Goal: Information Seeking & Learning: Learn about a topic

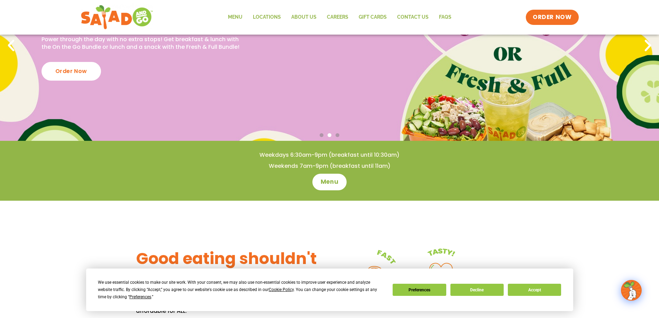
scroll to position [104, 0]
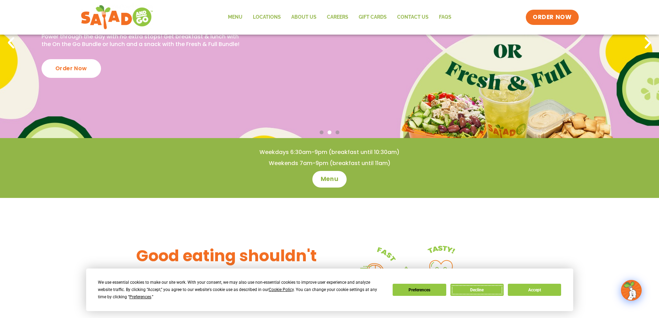
click at [493, 288] on button "Decline" at bounding box center [477, 290] width 53 height 12
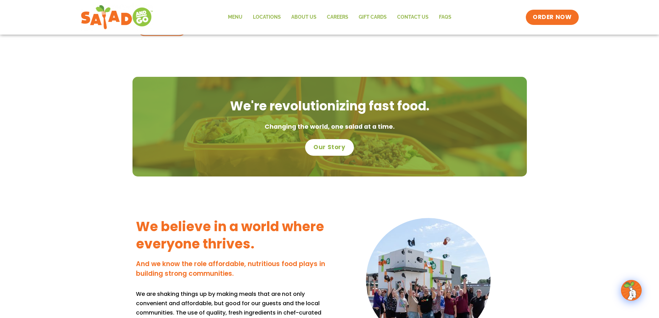
scroll to position [255, 0]
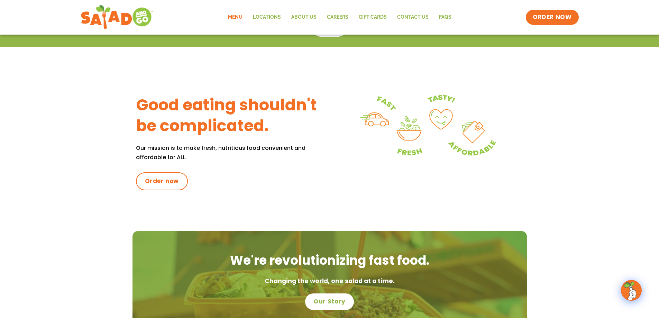
click at [239, 18] on link "Menu" at bounding box center [235, 17] width 25 height 16
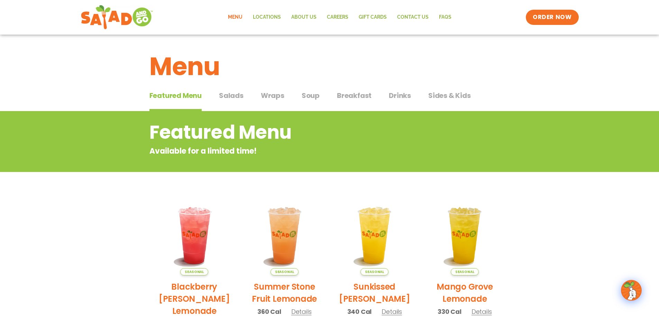
click at [392, 95] on span "Drinks" at bounding box center [400, 95] width 22 height 10
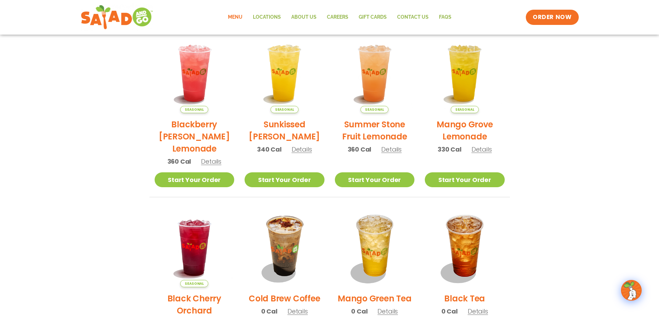
scroll to position [35, 0]
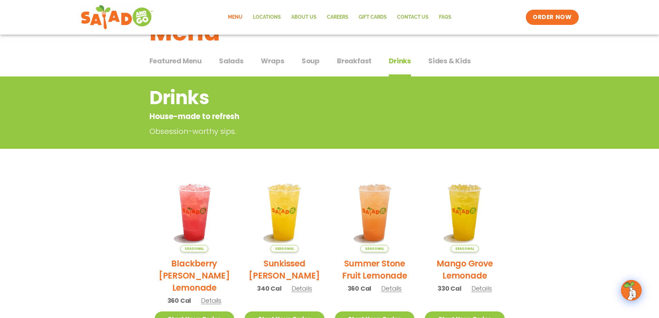
click at [346, 61] on span "Breakfast" at bounding box center [354, 61] width 35 height 10
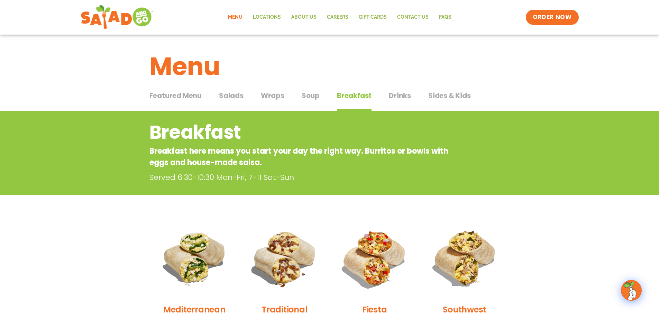
click at [279, 97] on span "Wraps" at bounding box center [273, 95] width 24 height 10
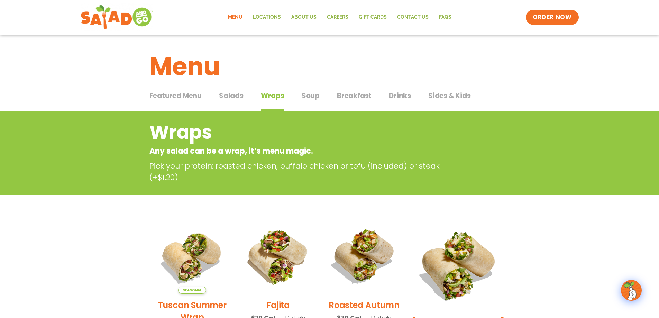
click at [237, 96] on span "Salads" at bounding box center [231, 95] width 25 height 10
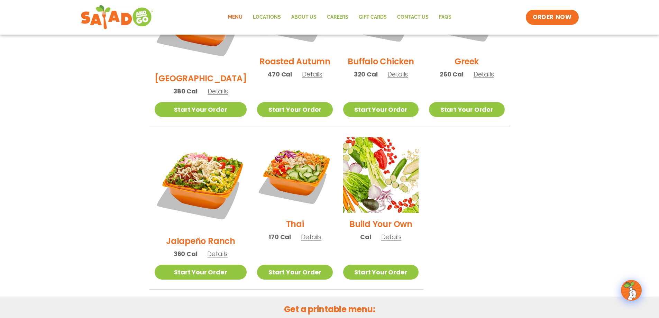
scroll to position [450, 0]
